Goal: Task Accomplishment & Management: Manage account settings

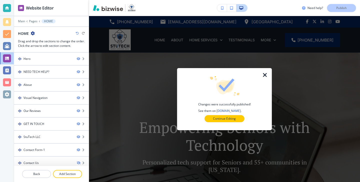
scroll to position [37, 0]
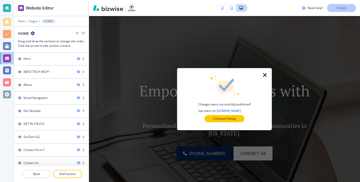
click at [215, 112] on h4 "Changes were successfully published! See them on [DOMAIN_NAME] ." at bounding box center [224, 107] width 53 height 11
click at [215, 116] on p "Continue Editing" at bounding box center [224, 118] width 23 height 5
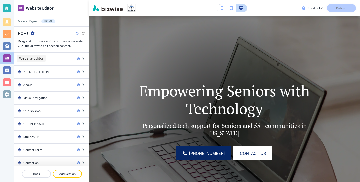
click at [3, 56] on div at bounding box center [7, 58] width 8 height 8
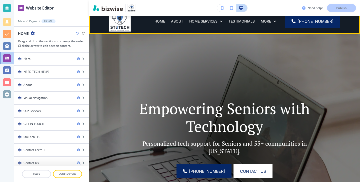
scroll to position [0, 0]
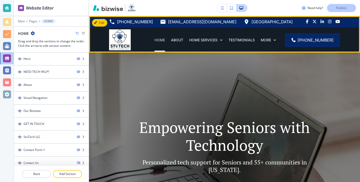
click at [165, 39] on p "HOME" at bounding box center [160, 40] width 11 height 5
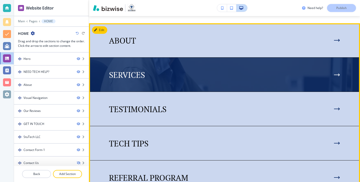
scroll to position [443, 0]
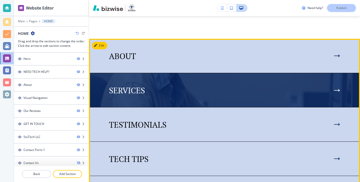
click at [194, 99] on img at bounding box center [224, 90] width 271 height 34
click at [339, 91] on icon at bounding box center [339, 90] width 1 height 2
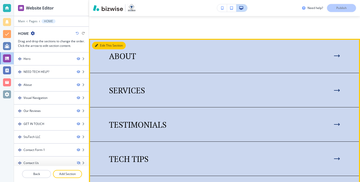
click at [99, 46] on button "Edit This Section" at bounding box center [109, 46] width 34 height 8
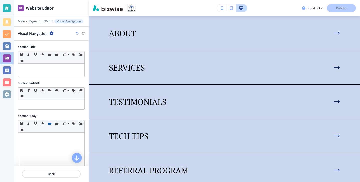
scroll to position [168, 0]
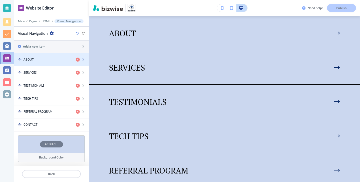
click at [42, 61] on div "ABOUT" at bounding box center [43, 59] width 58 height 5
click at [41, 61] on div "ABOUT" at bounding box center [43, 59] width 58 height 5
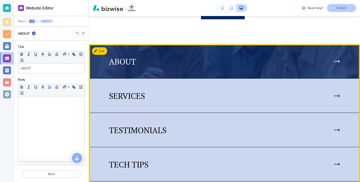
scroll to position [430, 0]
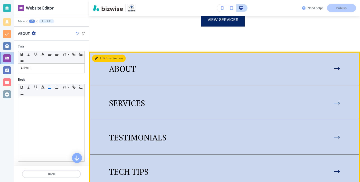
click at [100, 57] on button "Edit This Section" at bounding box center [109, 59] width 34 height 8
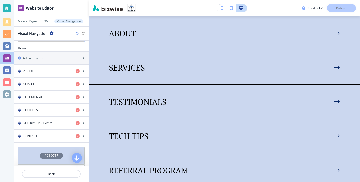
scroll to position [168, 0]
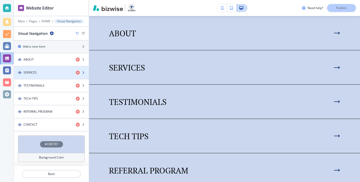
click at [43, 76] on div "button" at bounding box center [51, 77] width 75 height 4
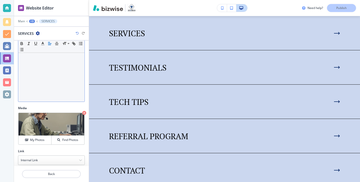
scroll to position [112, 0]
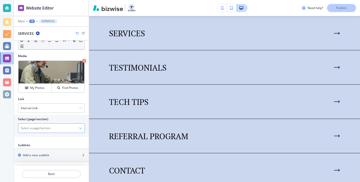
click at [56, 129] on \(page\/section\) "Manual Input" at bounding box center [48, 128] width 61 height 9
click at [83, 128] on div at bounding box center [51, 128] width 66 height 9
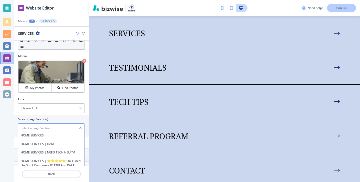
scroll to position [179, 0]
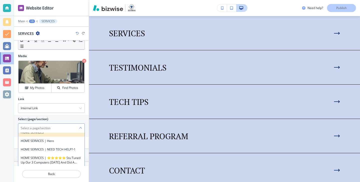
click at [70, 136] on div "HOME SERVICES" at bounding box center [51, 132] width 66 height 9
type \(page\/section\) "HOME SERVICES"
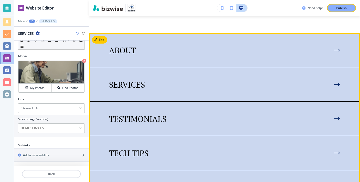
scroll to position [434, 0]
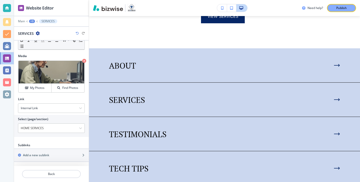
click at [338, 15] on div "Need help? Publish" at bounding box center [224, 8] width 271 height 16
click at [338, 12] on div "Need help? Publish" at bounding box center [224, 8] width 271 height 16
click at [338, 10] on button "Publish" at bounding box center [341, 8] width 29 height 8
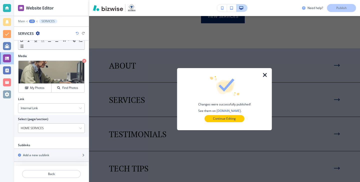
click at [268, 76] on icon "button" at bounding box center [265, 75] width 6 height 6
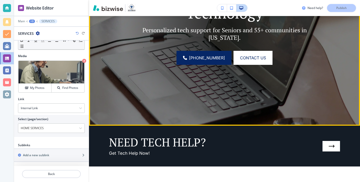
scroll to position [0, 0]
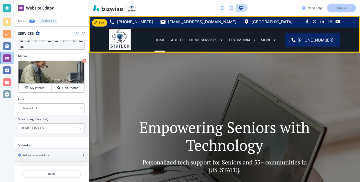
click at [165, 40] on p "HOME" at bounding box center [160, 40] width 11 height 5
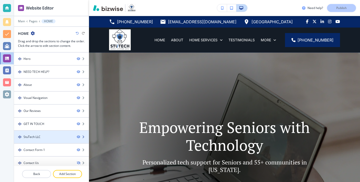
scroll to position [4, 0]
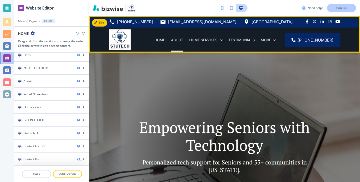
click at [183, 39] on p "ABOUT" at bounding box center [177, 40] width 12 height 5
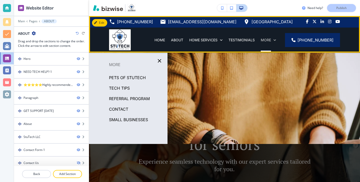
click at [271, 41] on p "More" at bounding box center [266, 40] width 10 height 5
click at [277, 40] on icon at bounding box center [274, 40] width 5 height 5
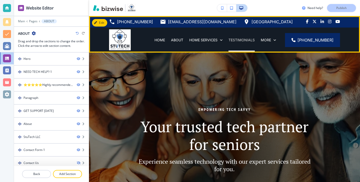
click at [236, 38] on p "TESTIMONIALS" at bounding box center [242, 40] width 26 height 5
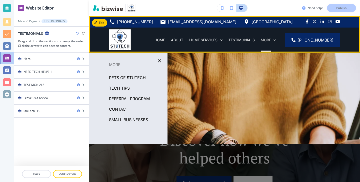
click at [271, 40] on p "More" at bounding box center [266, 40] width 10 height 5
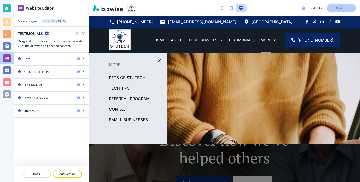
click at [120, 118] on p "Small Businesses" at bounding box center [128, 120] width 39 height 8
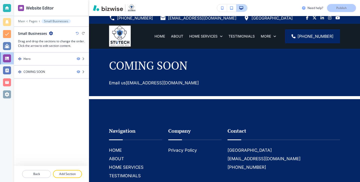
scroll to position [0, 0]
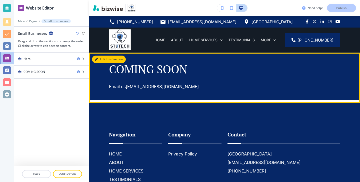
click at [101, 58] on button "Edit This Section" at bounding box center [109, 60] width 34 height 8
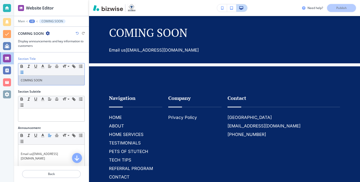
drag, startPoint x: 50, startPoint y: 83, endPoint x: 21, endPoint y: 74, distance: 30.8
click at [21, 74] on div "Small Normal Large Huge COMING SOON" at bounding box center [51, 74] width 67 height 22
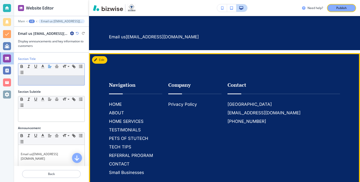
scroll to position [32, 0]
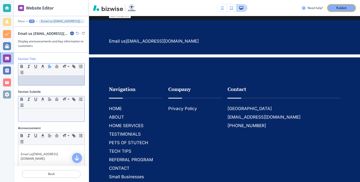
click at [75, 113] on p at bounding box center [51, 113] width 61 height 5
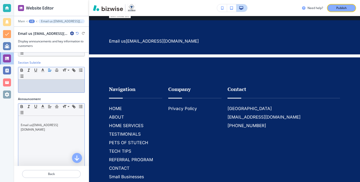
scroll to position [44, 0]
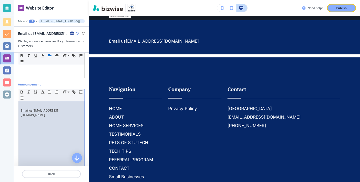
click at [64, 134] on div "Email us [EMAIL_ADDRESS][DOMAIN_NAME]" at bounding box center [51, 133] width 66 height 65
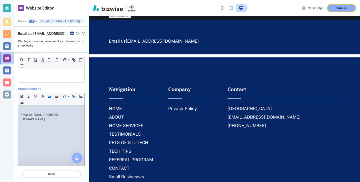
scroll to position [9, 0]
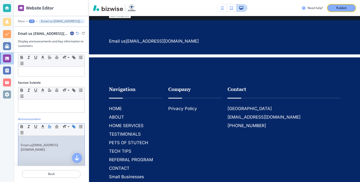
drag, startPoint x: 72, startPoint y: 142, endPoint x: 42, endPoint y: 140, distance: 29.6
click at [42, 140] on p at bounding box center [51, 140] width 61 height 5
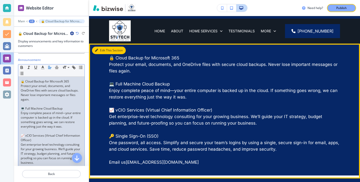
click at [103, 50] on button "Edit This Section" at bounding box center [109, 51] width 34 height 8
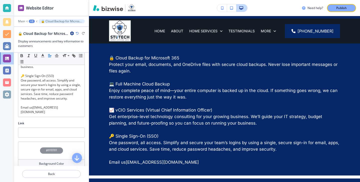
scroll to position [128, 0]
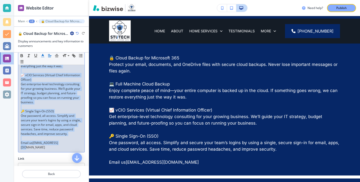
drag, startPoint x: 69, startPoint y: 142, endPoint x: 39, endPoint y: 56, distance: 90.9
click at [39, 56] on div "Small Normal Large Huge 🔒 Cloud Backup for Microsoft 365 Protect your email, do…" at bounding box center [51, 78] width 67 height 148
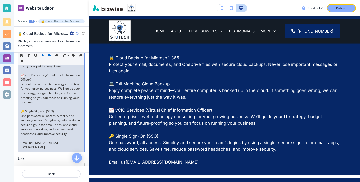
scroll to position [38, 0]
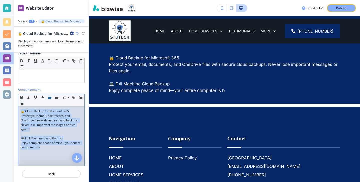
drag, startPoint x: 79, startPoint y: 145, endPoint x: 17, endPoint y: 106, distance: 73.9
click at [17, 107] on div "Announcement Small Normal Large Huge 🔒 Cloud Backup for Microsoft 365 Protect y…" at bounding box center [51, 131] width 75 height 88
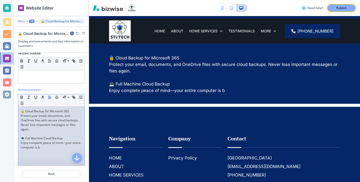
scroll to position [7, 0]
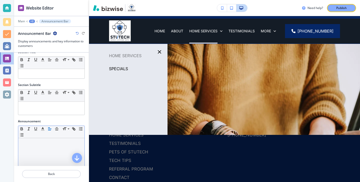
click at [45, 152] on div at bounding box center [51, 170] width 66 height 65
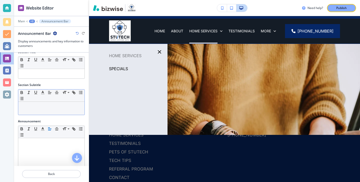
click at [61, 104] on div at bounding box center [51, 108] width 66 height 13
click at [163, 51] on button "button" at bounding box center [160, 52] width 12 height 12
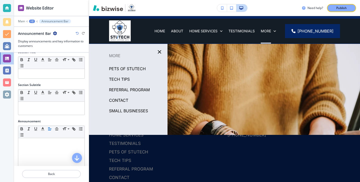
click at [118, 108] on p "Small Businesses" at bounding box center [128, 111] width 39 height 8
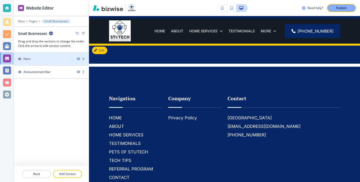
click at [57, 63] on div at bounding box center [51, 63] width 75 height 4
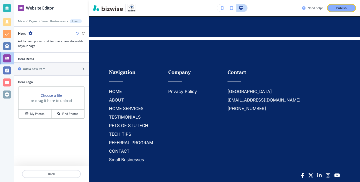
scroll to position [37, 0]
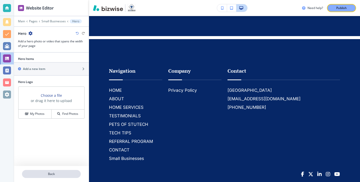
click at [48, 171] on p "Back" at bounding box center [52, 173] width 58 height 5
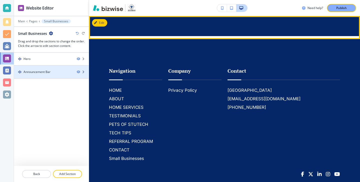
click at [64, 73] on div "Announcement Bar" at bounding box center [43, 72] width 59 height 5
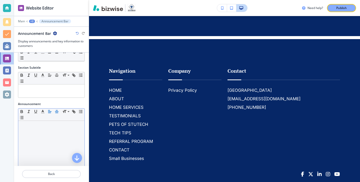
scroll to position [32, 0]
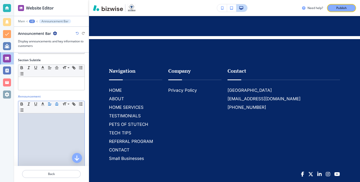
click at [58, 134] on div at bounding box center [51, 145] width 66 height 65
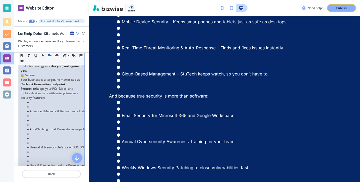
scroll to position [139, 0]
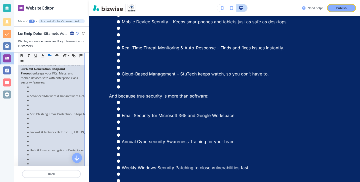
click at [46, 107] on li at bounding box center [53, 109] width 57 height 5
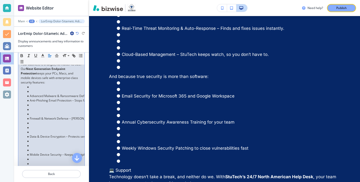
click at [41, 107] on li at bounding box center [53, 109] width 57 height 5
click at [41, 112] on li at bounding box center [53, 114] width 57 height 5
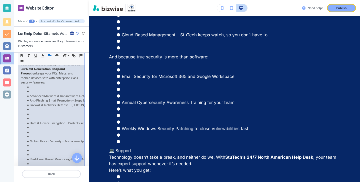
click at [33, 89] on li at bounding box center [53, 91] width 57 height 5
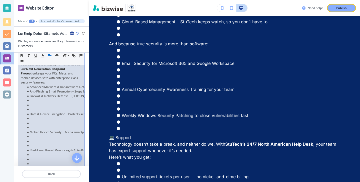
click at [34, 112] on li "Data & Device Encryption – Protects sensitive data if a laptop or phone is lost." at bounding box center [53, 114] width 57 height 5
click at [38, 103] on li at bounding box center [53, 105] width 57 height 5
click at [38, 107] on li at bounding box center [53, 109] width 57 height 5
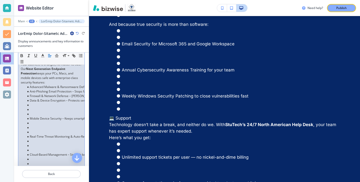
click at [37, 112] on li at bounding box center [53, 114] width 57 height 5
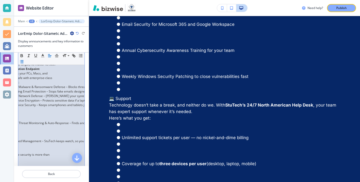
scroll to position [0, 0]
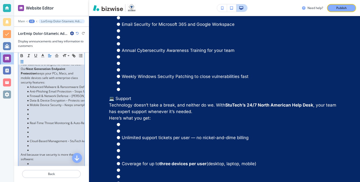
click at [33, 116] on li at bounding box center [53, 118] width 57 height 5
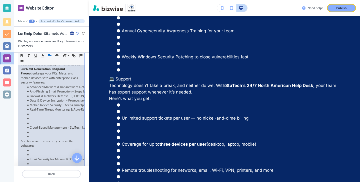
click at [31, 121] on li at bounding box center [53, 123] width 57 height 5
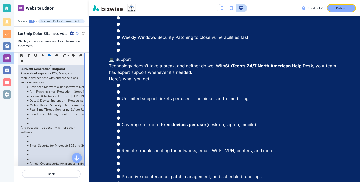
click at [31, 121] on li at bounding box center [53, 123] width 57 height 5
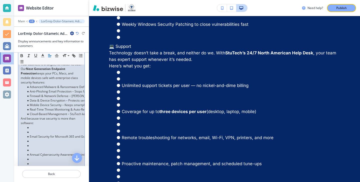
click at [39, 130] on li at bounding box center [53, 132] width 57 height 5
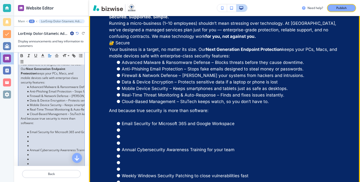
scroll to position [59, 0]
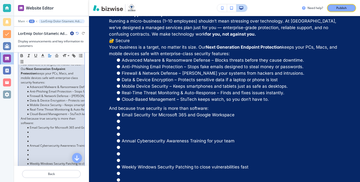
click at [37, 139] on li at bounding box center [53, 141] width 57 height 5
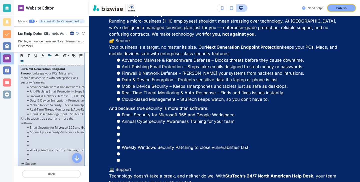
click at [30, 143] on li at bounding box center [53, 145] width 57 height 5
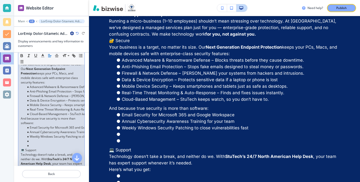
click at [36, 139] on li at bounding box center [53, 141] width 57 height 5
click at [33, 148] on p "💻 Support" at bounding box center [51, 150] width 61 height 5
click at [31, 143] on li at bounding box center [53, 145] width 57 height 5
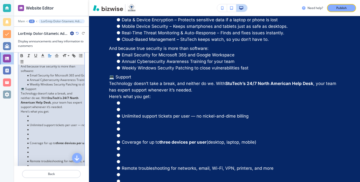
scroll to position [220, 0]
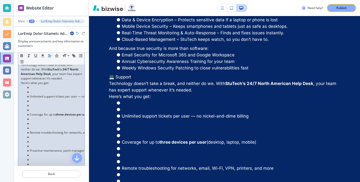
click at [54, 126] on li at bounding box center [53, 128] width 57 height 5
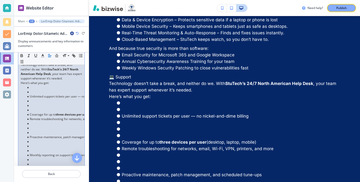
click at [46, 112] on li "Coverage for up to three devices per user (desktop, laptop, mobile)" at bounding box center [53, 114] width 57 height 5
click at [45, 108] on li at bounding box center [53, 110] width 57 height 5
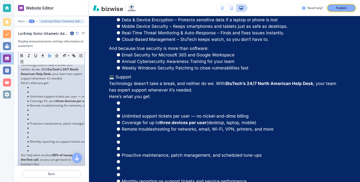
click at [40, 85] on li at bounding box center [53, 87] width 57 height 5
click at [40, 90] on li at bounding box center [53, 92] width 57 height 5
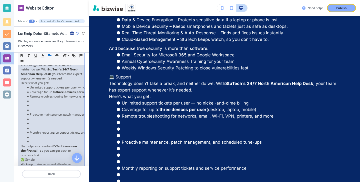
click at [37, 108] on li at bounding box center [53, 110] width 57 height 5
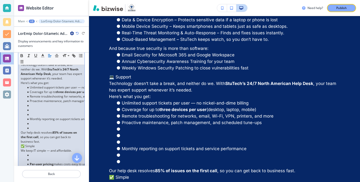
click at [36, 108] on li at bounding box center [53, 110] width 57 height 5
click at [36, 112] on li at bounding box center [53, 114] width 57 height 5
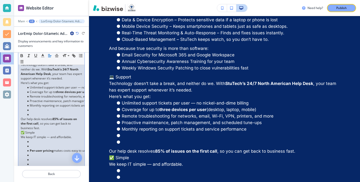
click at [34, 112] on li at bounding box center [53, 114] width 57 height 5
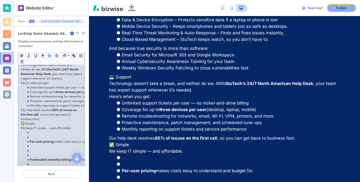
click at [37, 135] on li at bounding box center [53, 137] width 57 height 5
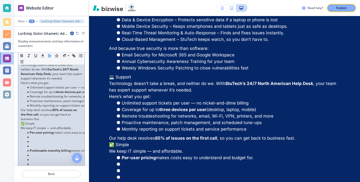
click at [34, 144] on li at bounding box center [53, 146] width 57 height 5
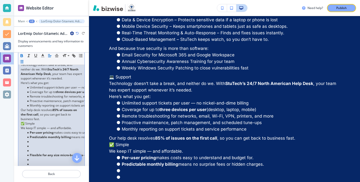
click at [33, 148] on li at bounding box center [53, 150] width 57 height 5
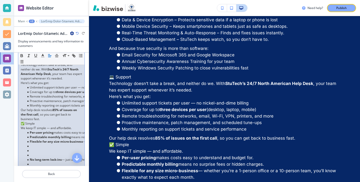
click at [28, 153] on li at bounding box center [53, 155] width 57 height 5
click at [31, 153] on li at bounding box center [53, 155] width 57 height 5
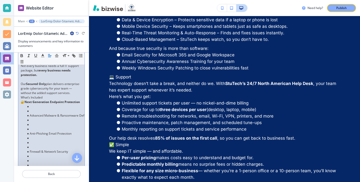
scroll to position [313, 0]
click at [37, 109] on li at bounding box center [53, 111] width 57 height 5
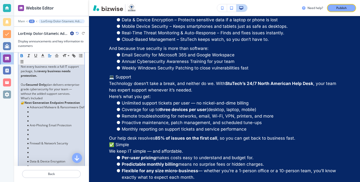
click at [34, 118] on li at bounding box center [53, 120] width 57 height 5
click at [31, 123] on li at bounding box center [53, 125] width 57 height 5
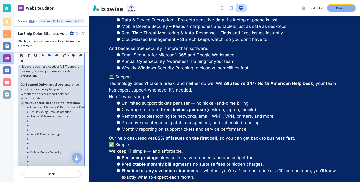
click at [75, 127] on li at bounding box center [53, 129] width 57 height 5
click at [55, 136] on li "Mobile Device Security" at bounding box center [53, 138] width 57 height 5
click at [55, 132] on li at bounding box center [53, 134] width 57 height 5
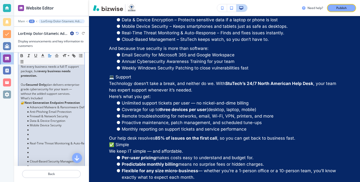
click at [48, 136] on li at bounding box center [53, 138] width 57 height 5
click at [40, 141] on li at bounding box center [53, 143] width 57 height 5
click at [33, 141] on li at bounding box center [53, 143] width 57 height 5
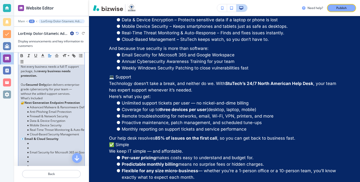
click at [31, 145] on li at bounding box center [53, 147] width 57 height 5
click at [30, 159] on li "Account Protection to prevent spam, phishing, and fraud" at bounding box center [53, 161] width 57 height 5
click at [34, 154] on li at bounding box center [53, 156] width 57 height 5
click at [31, 154] on li at bounding box center [53, 156] width 57 height 5
click at [30, 159] on li at bounding box center [53, 161] width 57 height 5
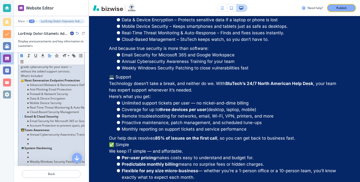
scroll to position [343, 0]
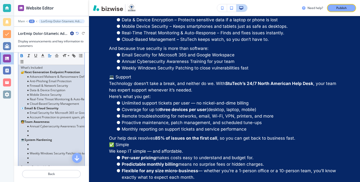
click at [33, 133] on li at bounding box center [53, 135] width 57 height 5
click at [33, 137] on li at bounding box center [53, 139] width 57 height 5
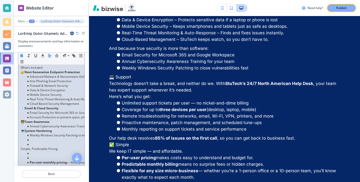
click at [31, 142] on li at bounding box center [53, 144] width 57 height 5
click at [31, 146] on li at bounding box center [53, 148] width 57 height 5
click at [34, 155] on li at bounding box center [53, 157] width 57 height 5
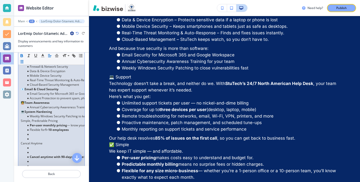
scroll to position [382, 0]
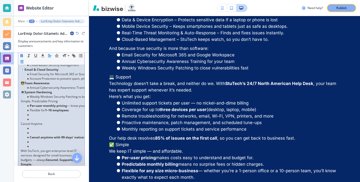
click at [32, 117] on li at bounding box center [53, 119] width 57 height 5
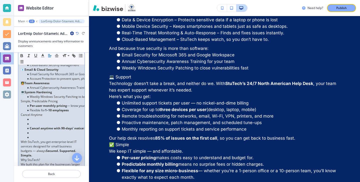
click at [32, 126] on strong "Cancel anytime with 90-days’ notice" at bounding box center [57, 128] width 54 height 4
click at [31, 121] on li at bounding box center [53, 123] width 57 height 5
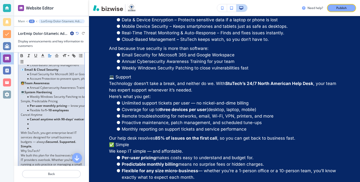
click at [33, 126] on li at bounding box center [53, 128] width 57 height 5
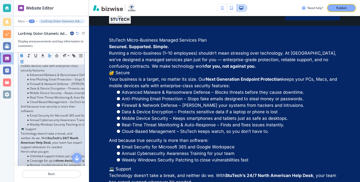
scroll to position [145, 0]
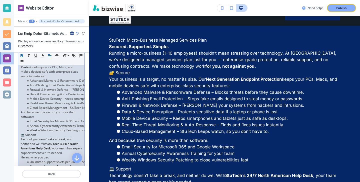
click at [23, 55] on icon "button" at bounding box center [22, 55] width 5 height 5
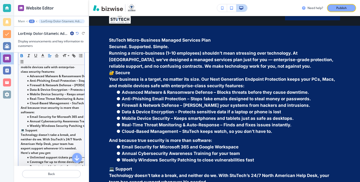
click at [23, 55] on icon "button" at bounding box center [22, 55] width 5 height 5
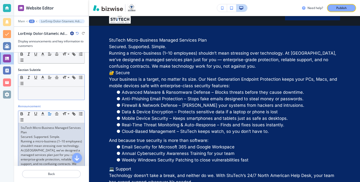
scroll to position [38, 0]
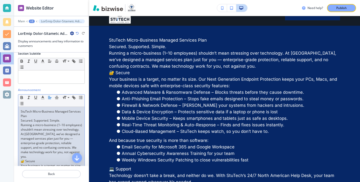
click at [46, 116] on p "StuTech Micro-Business Managed Services Plan" at bounding box center [51, 113] width 61 height 9
drag, startPoint x: 46, startPoint y: 116, endPoint x: 25, endPoint y: 109, distance: 22.8
click at [25, 109] on p "StuTech Micro-Business Managed Services Plan" at bounding box center [51, 113] width 61 height 9
click at [25, 115] on p "StuTech Micro-Business Managed Services Plan" at bounding box center [51, 113] width 61 height 9
drag, startPoint x: 29, startPoint y: 115, endPoint x: 17, endPoint y: 108, distance: 14.5
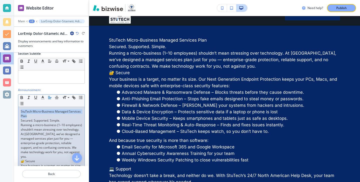
click at [21, 99] on icon "button" at bounding box center [22, 97] width 2 height 1
click at [69, 113] on strong "StuTech Micro-Business Managed Services Plan" at bounding box center [46, 113] width 51 height 9
click at [58, 118] on p "StuTech Micro-Business Managed Services Plan" at bounding box center [51, 113] width 61 height 9
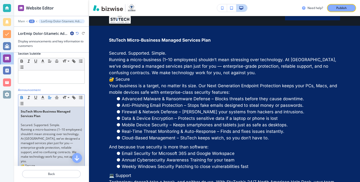
click at [60, 127] on p "Secured. Supported. Simple." at bounding box center [51, 125] width 61 height 5
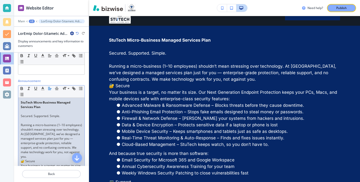
scroll to position [53, 0]
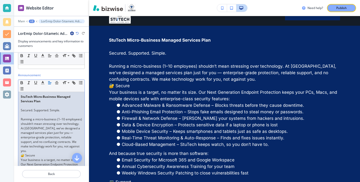
click at [65, 145] on p "Running a micro-business (1–10 employees) shouldn’t mean stressing over technol…" at bounding box center [51, 135] width 61 height 36
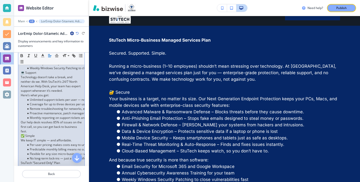
scroll to position [227, 0]
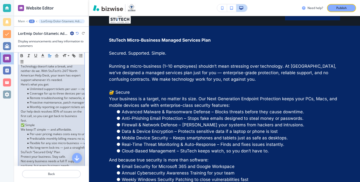
click at [44, 109] on p "Our help desk resolves 85% of issues on the first call, so you can get back to …" at bounding box center [51, 116] width 61 height 14
click at [44, 114] on p "Our help desk resolves 85% of issues on the first call, so you can get back to …" at bounding box center [51, 116] width 61 height 14
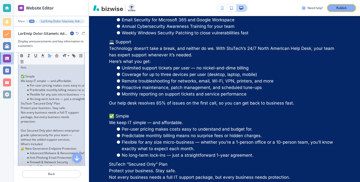
scroll to position [284, 0]
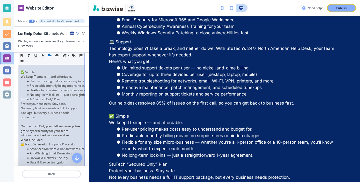
click at [54, 137] on p "What’s Included" at bounding box center [51, 139] width 61 height 5
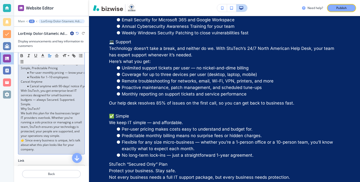
scroll to position [447, 0]
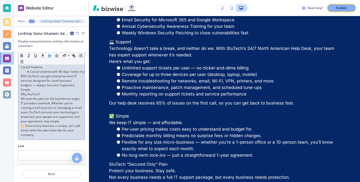
click at [53, 86] on p "With StuTech, you get enterprise-level IT services designed for small business …" at bounding box center [51, 83] width 61 height 18
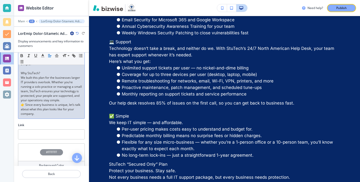
scroll to position [476, 0]
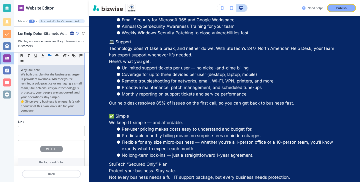
click at [63, 90] on p "We built this plan for the businesses larger IT providers overlook. Whether you…" at bounding box center [51, 85] width 61 height 27
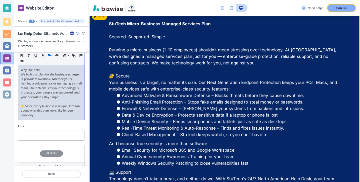
scroll to position [0, 0]
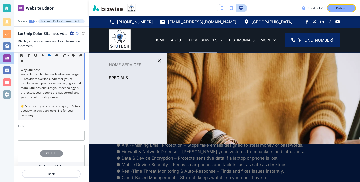
click at [55, 111] on p "👉 Since every business is unique, let’s talk about what this plan looks like fo…" at bounding box center [51, 111] width 61 height 14
click at [58, 110] on p "👉 Since every business is unique, let’s talk about what this plan looks like fo…" at bounding box center [51, 111] width 61 height 14
click at [74, 93] on p "We built this plan for the businesses larger IT providers overlook. Whether you…" at bounding box center [51, 85] width 61 height 27
click at [69, 92] on p "We built this plan for the businesses larger IT providers overlook. Whether you…" at bounding box center [51, 85] width 61 height 27
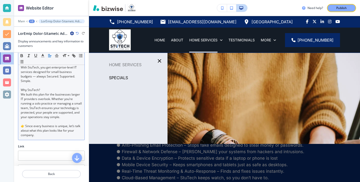
scroll to position [444, 0]
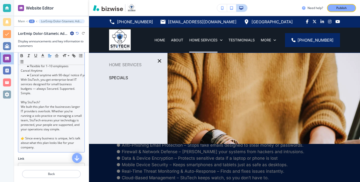
click at [59, 95] on p at bounding box center [51, 97] width 61 height 5
click at [59, 100] on p "Why StuTech?" at bounding box center [51, 102] width 61 height 5
click at [67, 121] on p "We built this plan for the businesses larger IT providers overlook. Whether you…" at bounding box center [51, 117] width 61 height 27
click at [67, 124] on p "We built this plan for the businesses larger IT providers overlook. Whether you…" at bounding box center [51, 117] width 61 height 27
click at [67, 136] on p "👉 Since every business is unique, let’s talk about what this plan looks like fo…" at bounding box center [51, 143] width 61 height 14
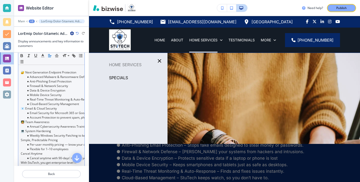
scroll to position [326, 0]
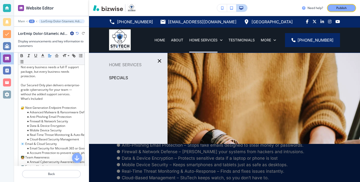
click at [212, 107] on div at bounding box center [224, 125] width 271 height 145
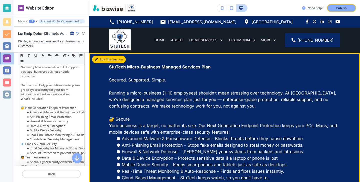
click at [105, 60] on button "Edit This Section" at bounding box center [109, 60] width 34 height 8
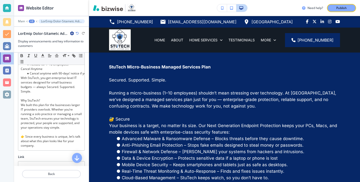
scroll to position [438, 0]
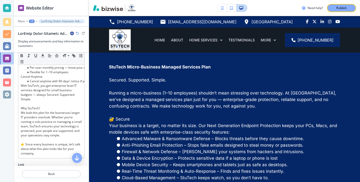
click at [63, 127] on p "We built this plan for the businesses larger IT providers overlook. Whether you…" at bounding box center [51, 123] width 61 height 27
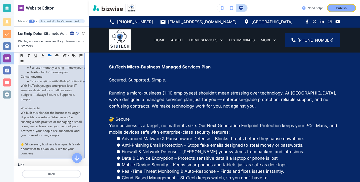
click at [63, 128] on p "We built this plan for the businesses larger IT providers overlook. Whether you…" at bounding box center [51, 123] width 61 height 27
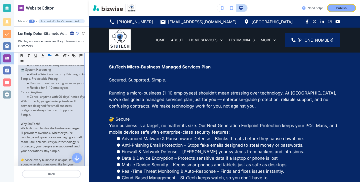
scroll to position [421, 0]
click at [47, 112] on p "With StuTech, you get enterprise-level IT services designed for small business …" at bounding box center [51, 109] width 61 height 18
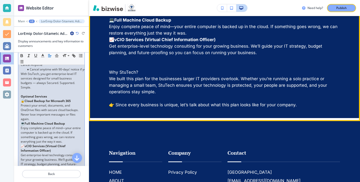
scroll to position [561, 0]
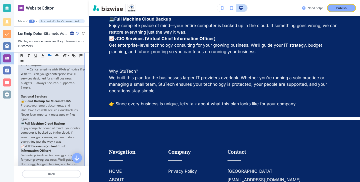
click at [58, 116] on p "Protect your email, documents, and OneDrive files with secure cloud backups. Ne…" at bounding box center [51, 112] width 61 height 18
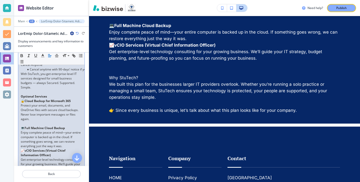
click at [62, 140] on p "Enjoy complete peace of mind—your entire computer is backed up in the cloud. If…" at bounding box center [51, 139] width 61 height 18
click at [65, 140] on p "Enjoy complete peace of mind—your entire computer is backed up in the cloud. If…" at bounding box center [51, 139] width 61 height 18
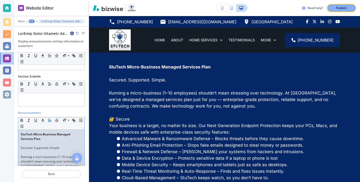
scroll to position [45, 0]
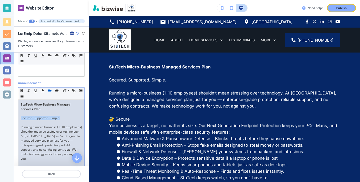
drag, startPoint x: 62, startPoint y: 117, endPoint x: 20, endPoint y: 119, distance: 41.8
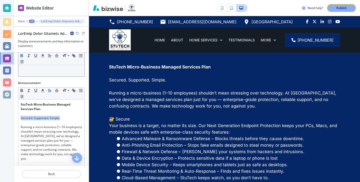
click at [21, 54] on icon "button" at bounding box center [22, 55] width 5 height 5
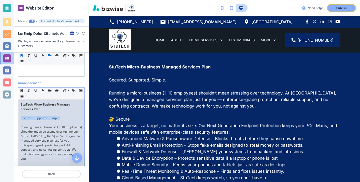
drag, startPoint x: 65, startPoint y: 119, endPoint x: 20, endPoint y: 112, distance: 45.6
click at [20, 87] on button "button" at bounding box center [21, 90] width 7 height 6
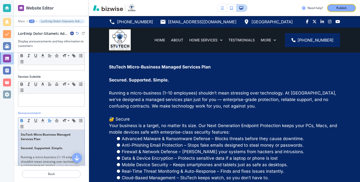
scroll to position [22, 0]
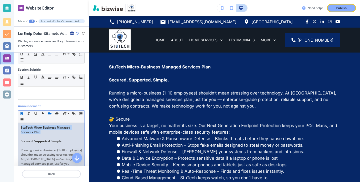
drag, startPoint x: 59, startPoint y: 130, endPoint x: 8, endPoint y: 125, distance: 51.3
click at [8, 125] on div "Website Editor Main +2 Display announcements and key information to customers S…" at bounding box center [180, 91] width 360 height 182
copy strong "StuTech Micro-Business Managed Services Plan"
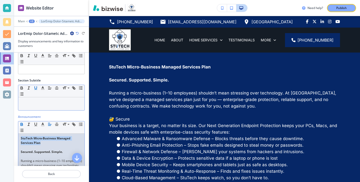
scroll to position [6, 0]
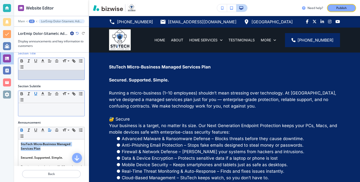
click at [33, 74] on p at bounding box center [51, 75] width 61 height 5
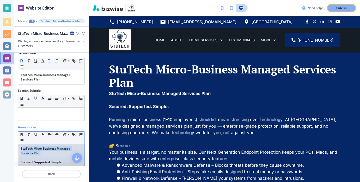
drag, startPoint x: 59, startPoint y: 151, endPoint x: 22, endPoint y: 147, distance: 37.0
click at [22, 147] on p "StuTech Micro-Business Managed Services Plan" at bounding box center [51, 150] width 61 height 9
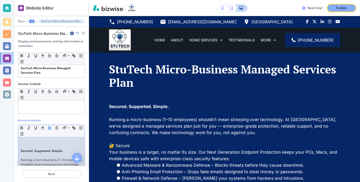
scroll to position [14, 0]
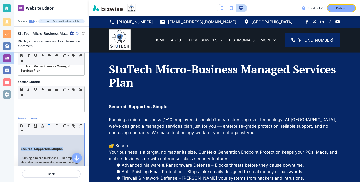
drag, startPoint x: 63, startPoint y: 146, endPoint x: 71, endPoint y: 149, distance: 8.3
copy div "Secured. Supported. Simple."
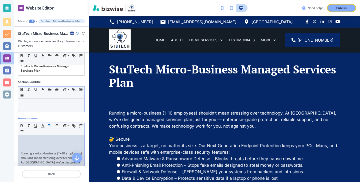
click at [52, 105] on div "﻿" at bounding box center [51, 105] width 66 height 13
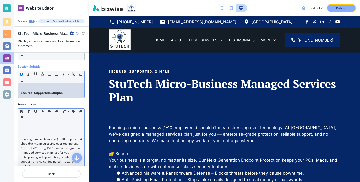
scroll to position [42, 0]
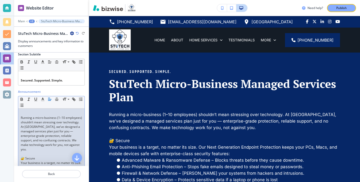
scroll to position [37, 0]
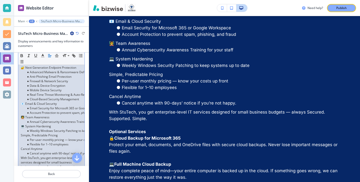
scroll to position [348, 0]
drag, startPoint x: 56, startPoint y: 122, endPoint x: 18, endPoint y: 121, distance: 38.0
click at [18, 121] on div "Running a micro-business (1–10 employees) shouldn’t mean stressing over technol…" at bounding box center [51, 65] width 66 height 527
click at [25, 55] on button "button" at bounding box center [21, 56] width 7 height 6
click at [55, 120] on li "Annual Cybersecurity Awareness Training for your staff" at bounding box center [53, 122] width 57 height 5
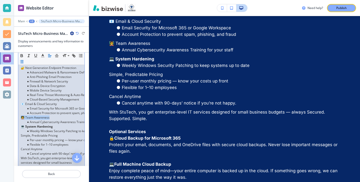
drag, startPoint x: 57, startPoint y: 111, endPoint x: 19, endPoint y: 111, distance: 38.3
click at [19, 111] on div "Running a micro-business (1–10 employees) shouldn’t mean stressing over technol…" at bounding box center [51, 65] width 66 height 527
click at [21, 57] on icon "button" at bounding box center [22, 55] width 5 height 5
drag, startPoint x: 57, startPoint y: 98, endPoint x: 20, endPoint y: 98, distance: 37.5
click at [20, 98] on div "Running a micro-business (1–10 employees) shouldn’t mean stressing over technol…" at bounding box center [51, 65] width 66 height 527
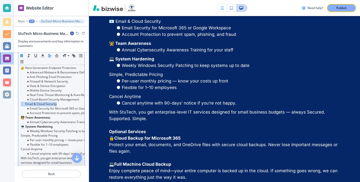
click at [25, 55] on button "button" at bounding box center [21, 56] width 7 height 6
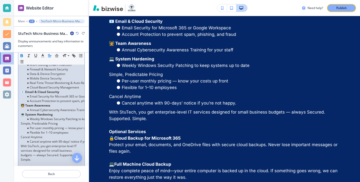
scroll to position [365, 0]
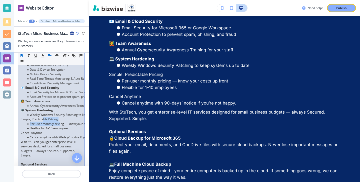
drag, startPoint x: 60, startPoint y: 117, endPoint x: 44, endPoint y: 116, distance: 16.1
click at [44, 116] on div "Running a micro-business (1–10 employees) shouldn’t mean stressing over technol…" at bounding box center [51, 49] width 66 height 527
click at [56, 117] on p "Simple, Predictable Pricing" at bounding box center [51, 119] width 61 height 5
drag, startPoint x: 62, startPoint y: 116, endPoint x: 18, endPoint y: 116, distance: 44.3
click at [18, 116] on div "Announcement Small Normal Large Huge Running a micro-business (1–10 employees) …" at bounding box center [51, 42] width 75 height 551
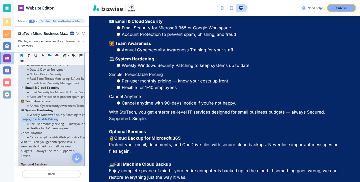
click at [23, 54] on icon "button" at bounding box center [22, 55] width 5 height 5
drag, startPoint x: 51, startPoint y: 127, endPoint x: 10, endPoint y: 127, distance: 41.5
click at [10, 127] on div "Website Editor Main +2 StuTech Micro-Business Managed Services Plan StuTech Mic…" at bounding box center [180, 91] width 360 height 182
click at [21, 58] on button "button" at bounding box center [21, 56] width 7 height 6
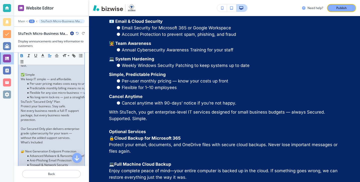
scroll to position [265, 0]
drag, startPoint x: 71, startPoint y: 98, endPoint x: 17, endPoint y: 95, distance: 54.6
click at [17, 95] on div "Announcement Small Normal Large Huge Running a micro-business (1–10 employees) …" at bounding box center [51, 141] width 75 height 551
click at [23, 54] on icon "button" at bounding box center [22, 55] width 5 height 5
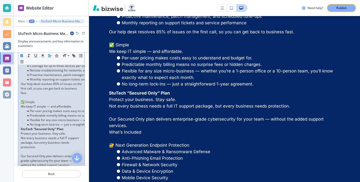
scroll to position [237, 0]
drag, startPoint x: 49, startPoint y: 98, endPoint x: 42, endPoint y: 98, distance: 7.0
click at [42, 100] on p "✅ Simple" at bounding box center [51, 102] width 61 height 5
drag, startPoint x: 42, startPoint y: 98, endPoint x: 8, endPoint y: 97, distance: 33.5
click at [8, 97] on div "Website Editor Main +2 StuTech Micro-Business Managed Services Plan StuTech Mic…" at bounding box center [180, 91] width 360 height 182
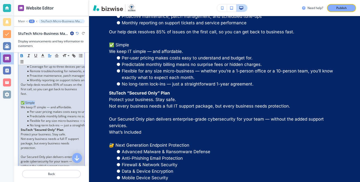
click at [23, 56] on icon "button" at bounding box center [22, 56] width 2 height 1
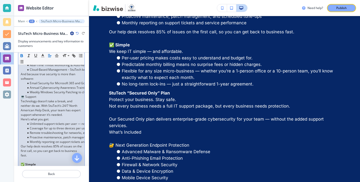
scroll to position [173, 0]
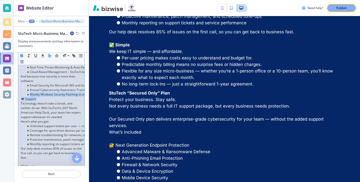
drag, startPoint x: 38, startPoint y: 93, endPoint x: 9, endPoint y: 90, distance: 29.5
click at [9, 90] on div "Website Editor Main +2 StuTech Micro-Business Managed Services Plan StuTech Mic…" at bounding box center [180, 91] width 360 height 182
click at [44, 92] on li "Weekly Windows Security Patching to close vulnerabilities fast" at bounding box center [53, 94] width 57 height 5
drag, startPoint x: 43, startPoint y: 94, endPoint x: 14, endPoint y: 94, distance: 29.3
click at [14, 94] on div "Website Editor Main +2 StuTech Micro-Business Managed Services Plan StuTech Mic…" at bounding box center [180, 91] width 360 height 182
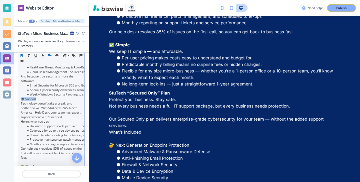
click at [20, 54] on icon "button" at bounding box center [22, 55] width 5 height 5
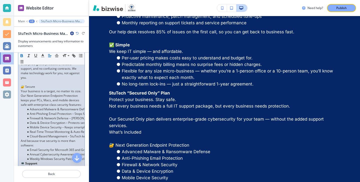
scroll to position [104, 0]
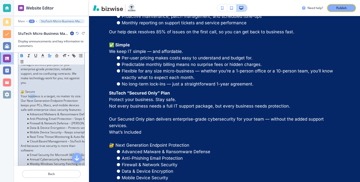
drag, startPoint x: 36, startPoint y: 90, endPoint x: 29, endPoint y: 89, distance: 7.8
click at [29, 94] on p "Your business is a target, no matter its size. Our Next Generation Endpoint Pro…" at bounding box center [51, 103] width 61 height 18
click at [35, 89] on p "🔐 Secure" at bounding box center [51, 91] width 61 height 5
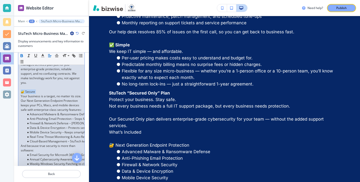
click at [23, 53] on icon "button" at bounding box center [22, 55] width 5 height 5
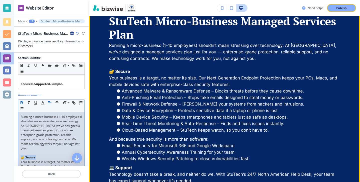
scroll to position [0, 0]
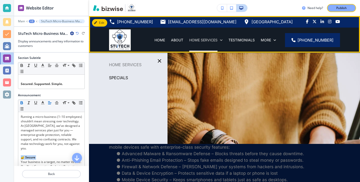
click at [204, 42] on p "HOME SERVICES" at bounding box center [203, 40] width 28 height 5
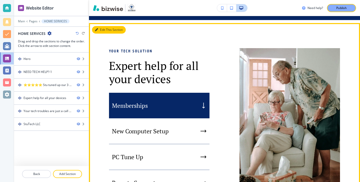
click at [104, 34] on button "Edit This Section" at bounding box center [109, 30] width 34 height 8
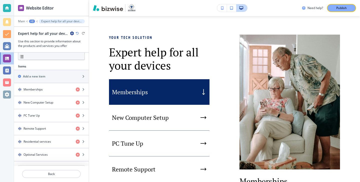
scroll to position [180, 0]
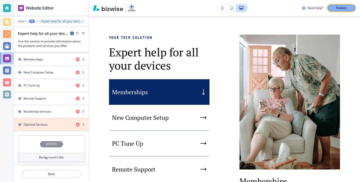
click at [79, 123] on icon "button" at bounding box center [78, 124] width 4 height 4
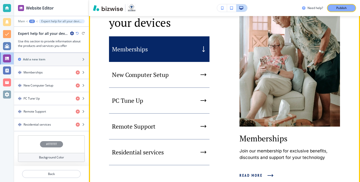
scroll to position [238, 0]
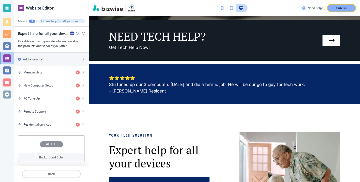
click at [339, 6] on p "Publish" at bounding box center [342, 8] width 11 height 5
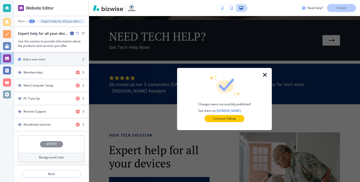
click at [264, 70] on div at bounding box center [224, 72] width 79 height 8
click at [264, 72] on icon "button" at bounding box center [265, 75] width 6 height 6
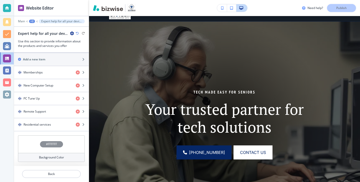
scroll to position [0, 0]
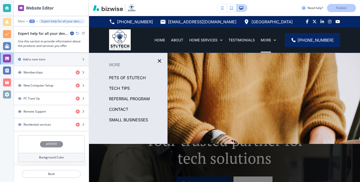
click at [127, 115] on div "Small Businesses" at bounding box center [128, 119] width 79 height 11
click at [127, 117] on p "Small Businesses" at bounding box center [128, 120] width 39 height 8
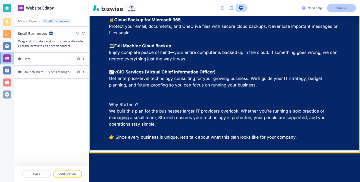
scroll to position [555, 0]
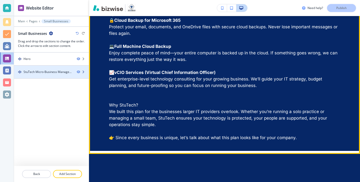
click at [56, 73] on div "StuTech Micro-Business Managed Services Plan" at bounding box center [48, 72] width 49 height 5
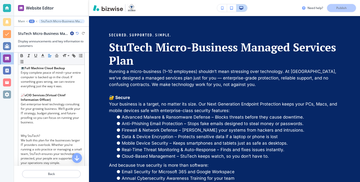
scroll to position [490, 0]
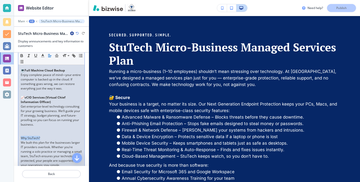
drag, startPoint x: 52, startPoint y: 134, endPoint x: 7, endPoint y: 133, distance: 45.3
click at [6, 133] on div "Website Editor Main +2 StuTech Micro-Business Managed Services Plan StuTech Mic…" at bounding box center [180, 91] width 360 height 182
click at [22, 54] on icon "button" at bounding box center [22, 55] width 5 height 5
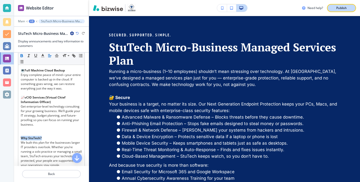
click at [351, 9] on button "Publish" at bounding box center [341, 8] width 29 height 8
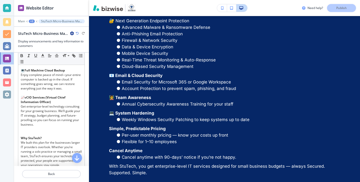
scroll to position [384, 0]
